Goal: Navigation & Orientation: Find specific page/section

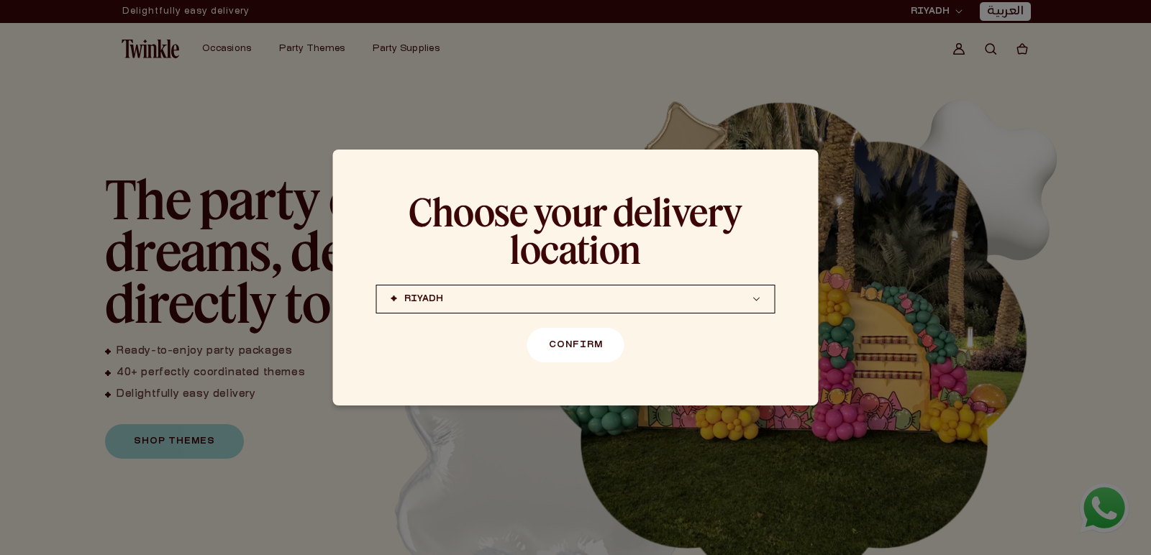
click at [582, 343] on button "Confirm" at bounding box center [575, 345] width 97 height 35
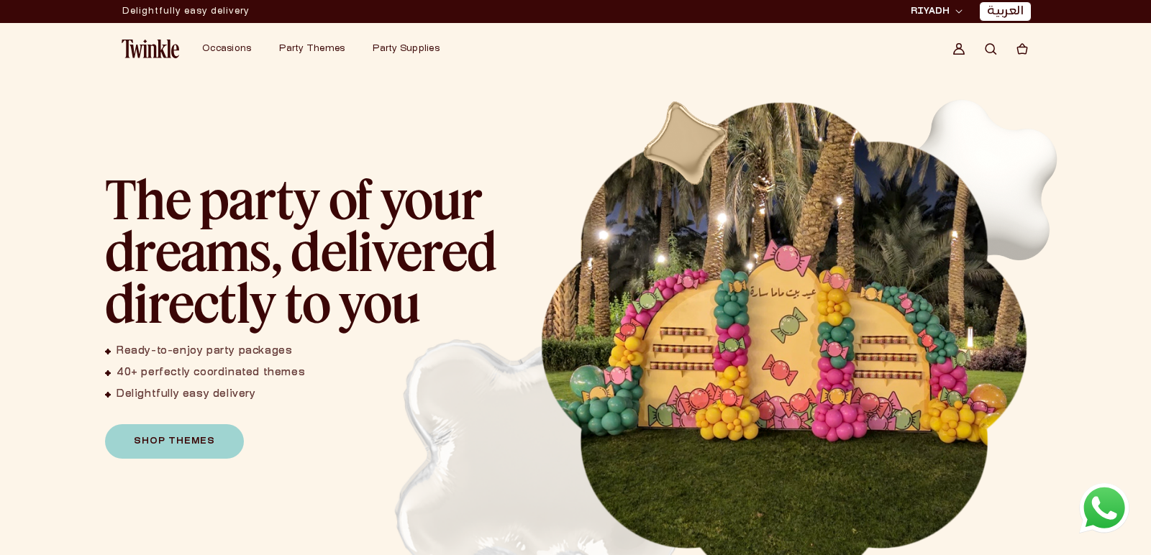
click at [1010, 13] on link "العربية" at bounding box center [1005, 11] width 37 height 15
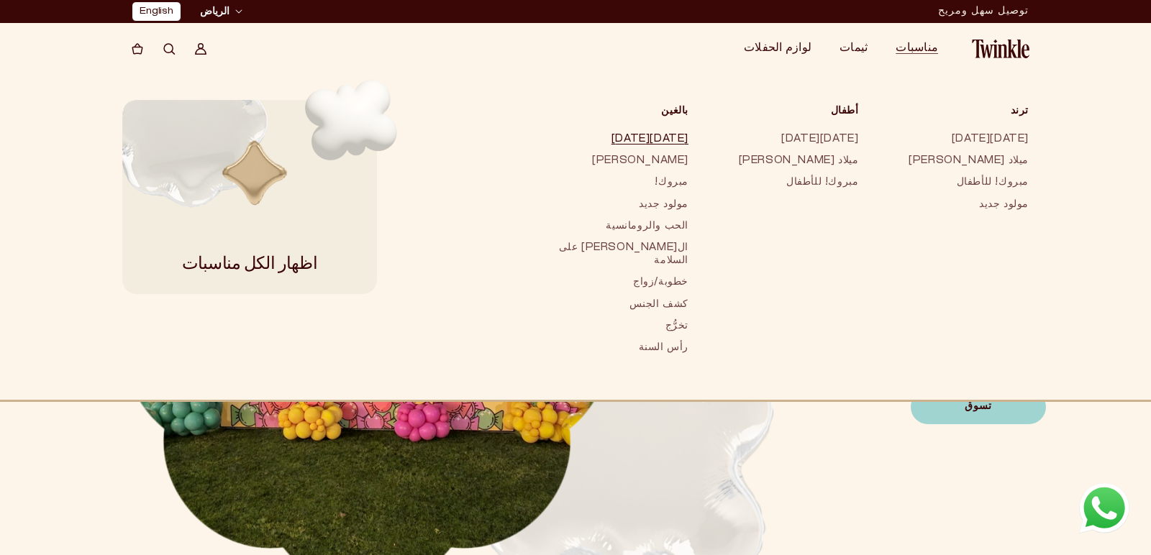
click at [689, 143] on link "[DATE][DATE]" at bounding box center [618, 140] width 142 height 22
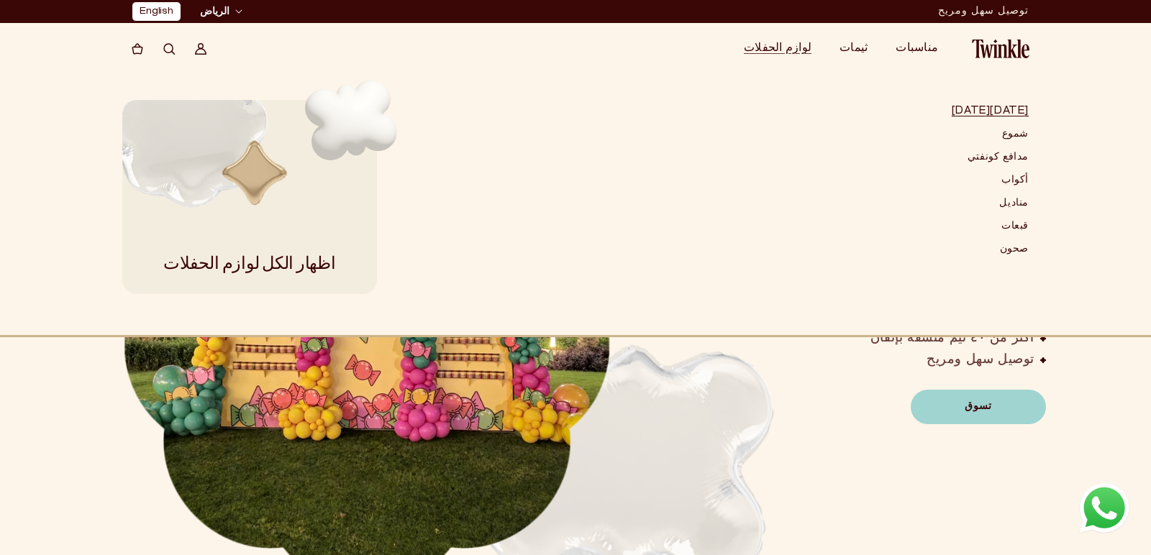
click at [994, 107] on link "[DATE][DATE]" at bounding box center [989, 111] width 77 height 23
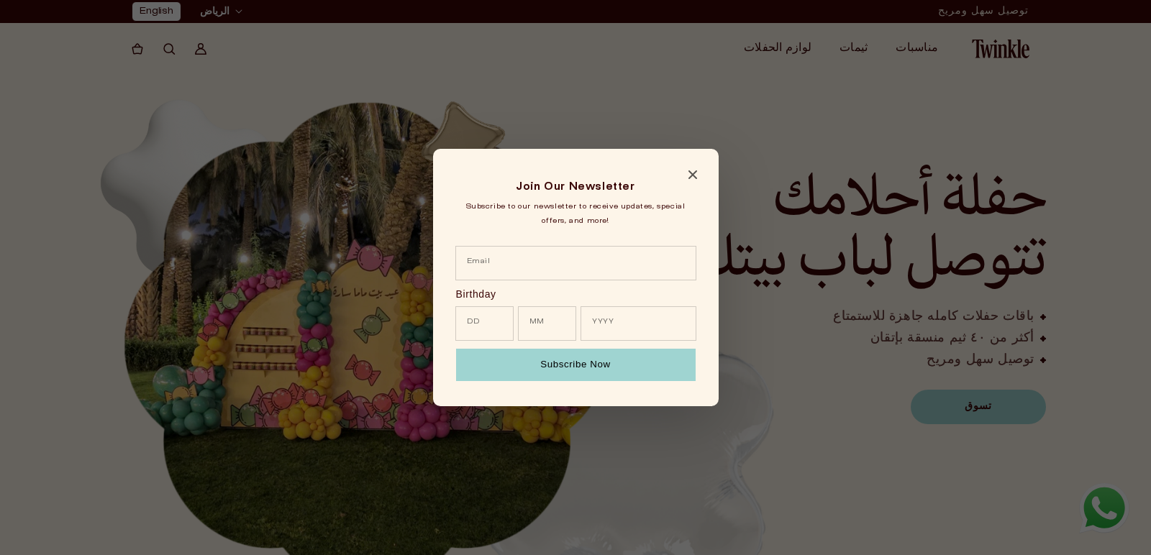
click at [693, 172] on icon "Close modal" at bounding box center [692, 174] width 9 height 9
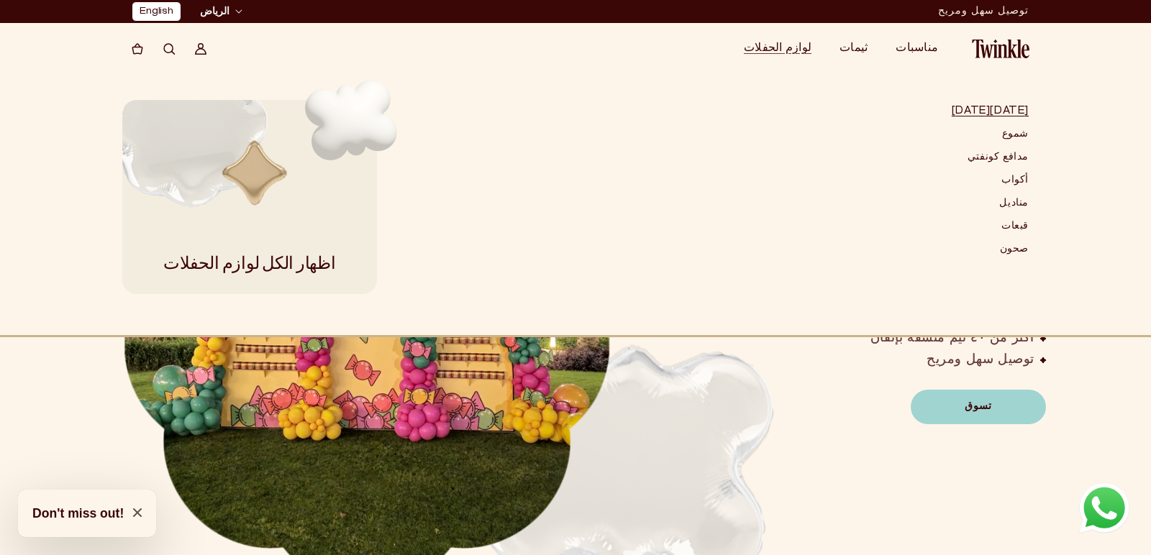
click at [1015, 114] on link "[DATE][DATE]" at bounding box center [989, 111] width 77 height 23
